Goal: Find specific page/section: Find specific page/section

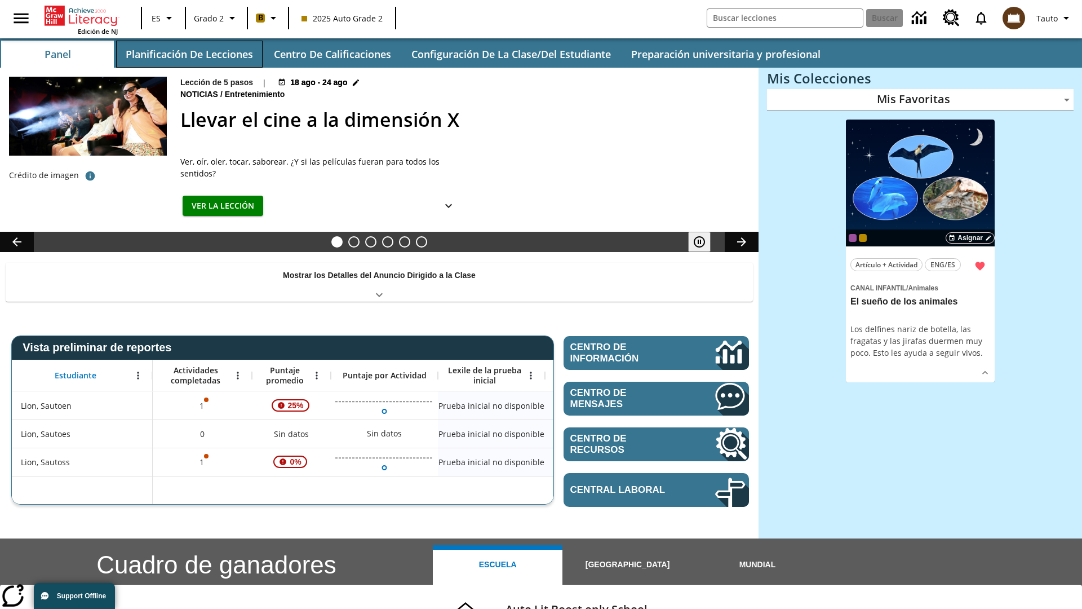
click at [189, 54] on button "Planificación de lecciones" at bounding box center [189, 54] width 147 height 27
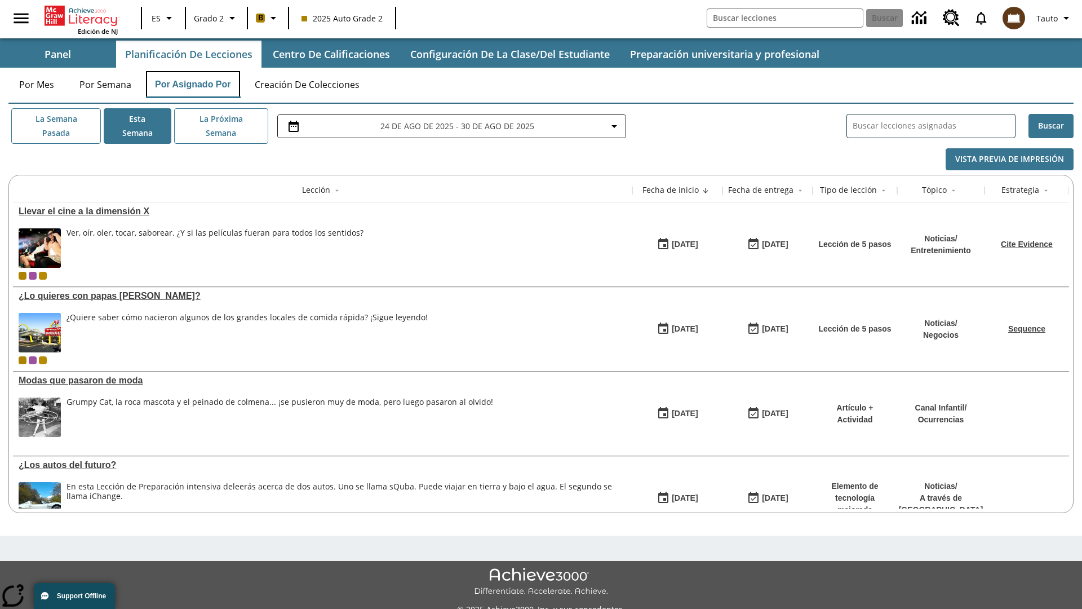
click at [193, 85] on button "Por asignado por" at bounding box center [193, 84] width 94 height 27
type input "El sueño de los animales"
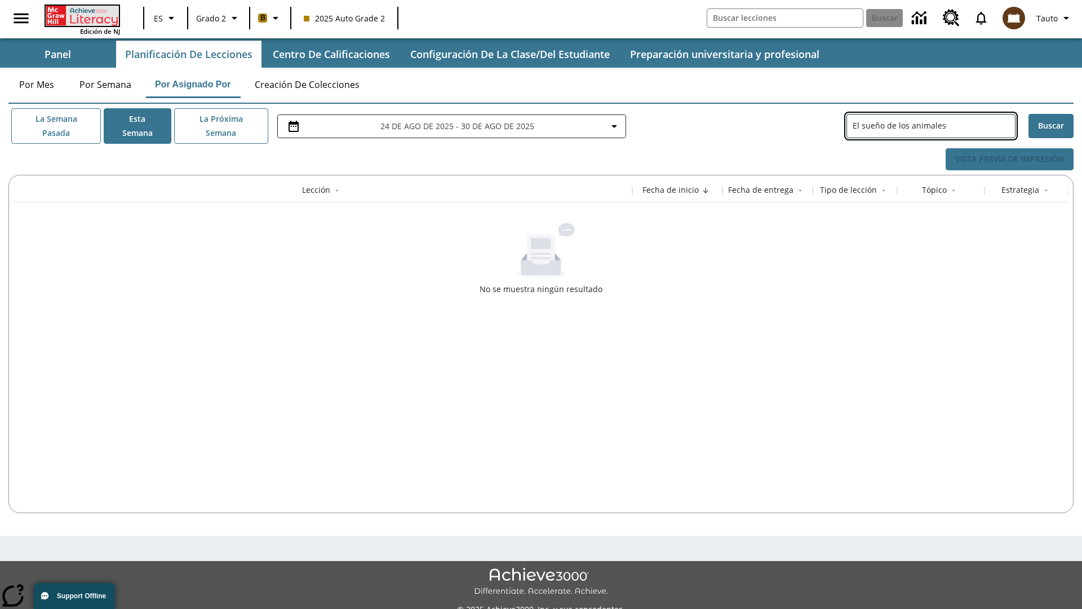
click at [81, 15] on icon "Portada" at bounding box center [83, 16] width 75 height 20
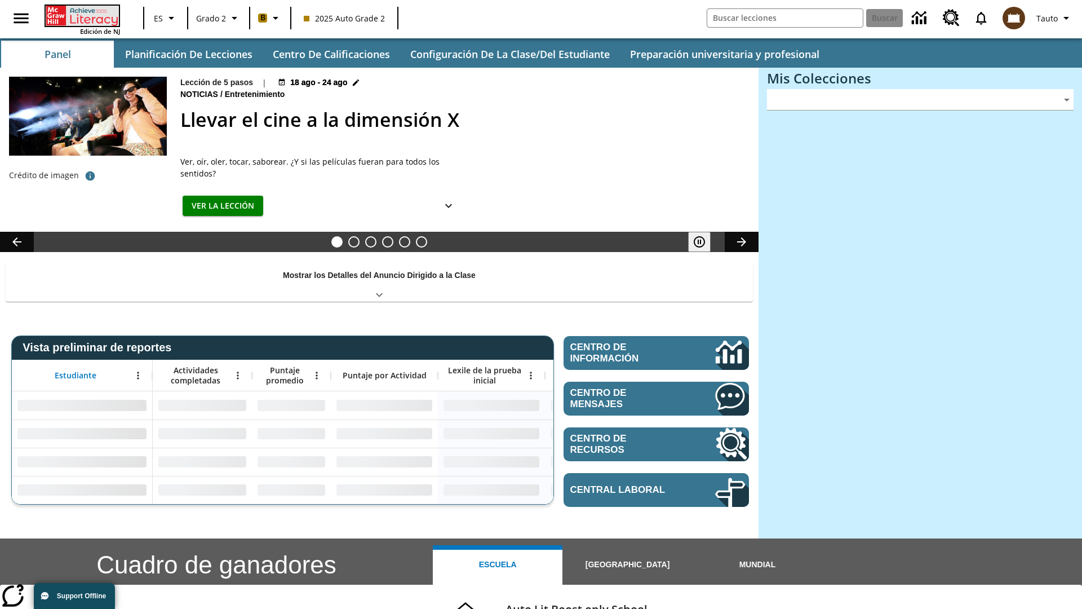
type input "-1"
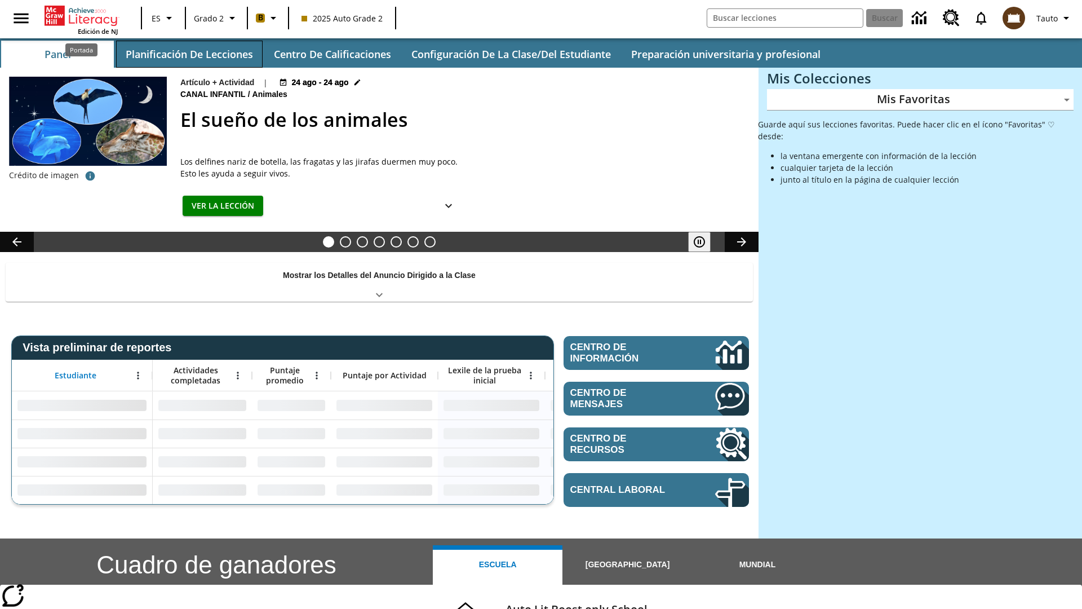
click at [189, 54] on button "Planificación de lecciones" at bounding box center [189, 54] width 147 height 27
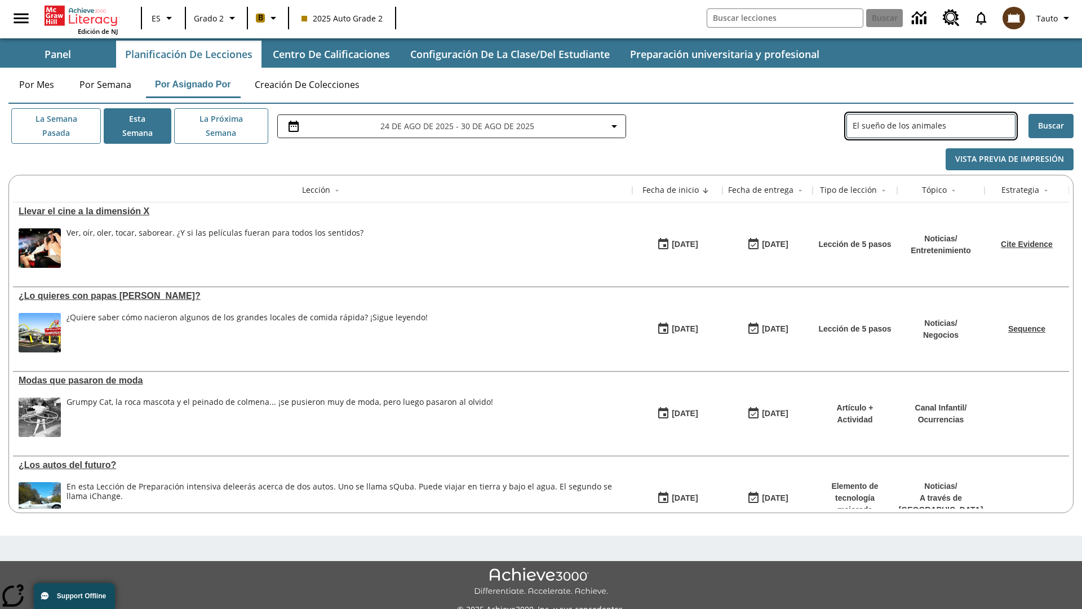
type input "El sueño de los animales"
